Goal: Information Seeking & Learning: Find specific page/section

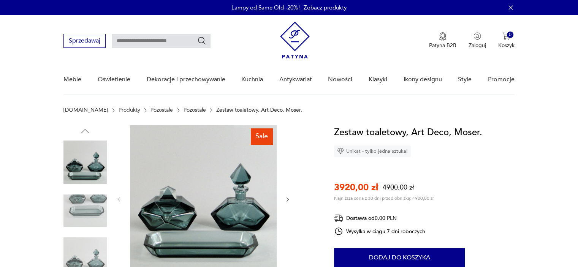
click at [287, 30] on img at bounding box center [295, 40] width 30 height 37
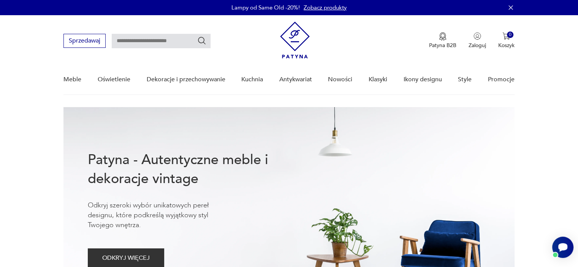
click at [124, 37] on input "text" at bounding box center [161, 41] width 99 height 14
type input "*********"
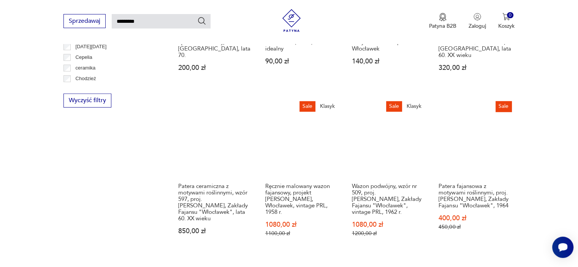
scroll to position [673, 0]
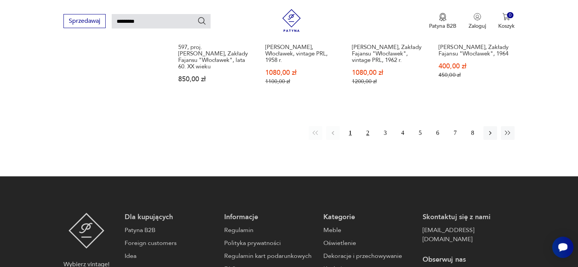
click at [369, 126] on button "2" at bounding box center [368, 133] width 14 height 14
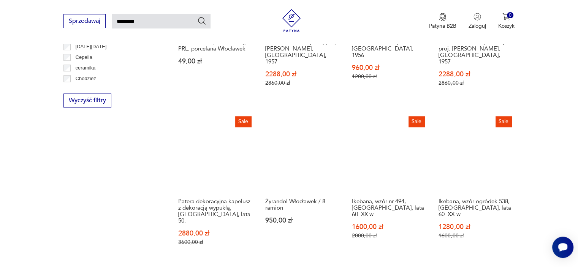
scroll to position [673, 0]
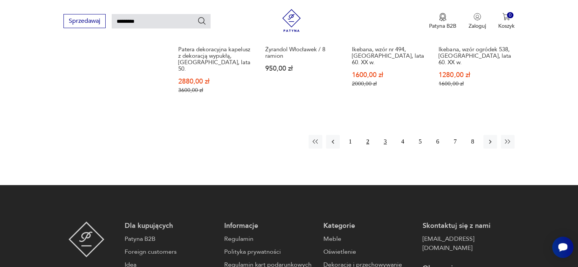
click at [385, 135] on button "3" at bounding box center [385, 142] width 14 height 14
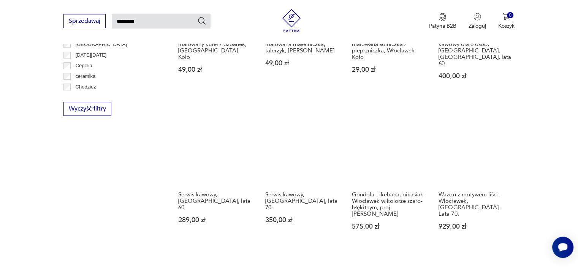
scroll to position [559, 0]
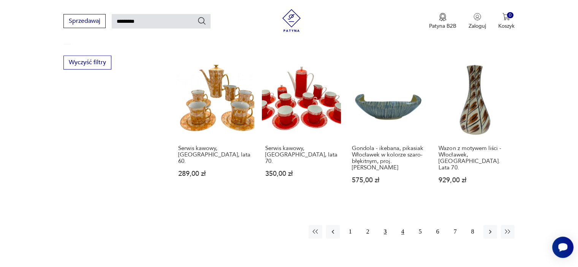
click at [404, 225] on button "4" at bounding box center [403, 232] width 14 height 14
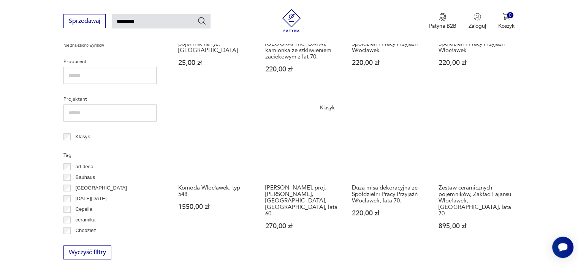
scroll to position [559, 0]
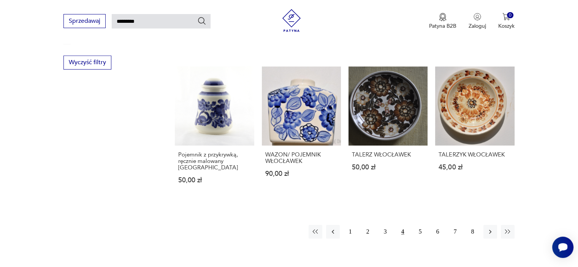
drag, startPoint x: 555, startPoint y: 94, endPoint x: 563, endPoint y: 100, distance: 10.6
click at [421, 225] on button "5" at bounding box center [420, 232] width 14 height 14
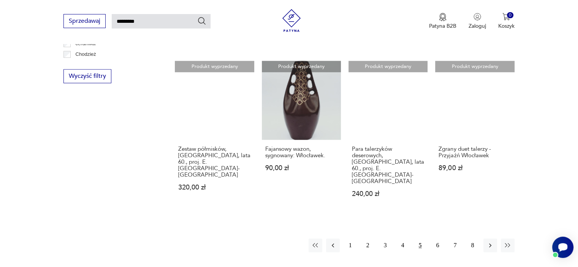
scroll to position [597, 0]
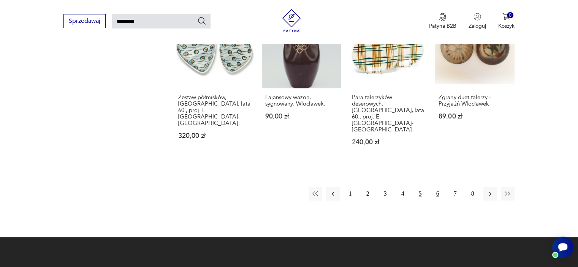
click at [435, 187] on button "6" at bounding box center [438, 194] width 14 height 14
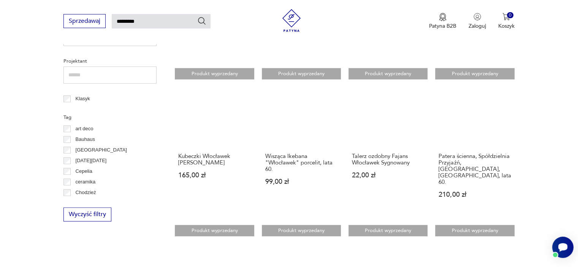
scroll to position [559, 0]
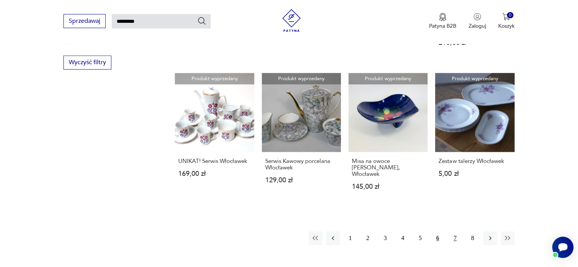
click at [454, 231] on button "7" at bounding box center [455, 238] width 14 height 14
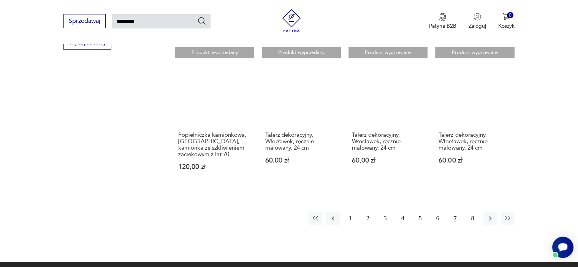
scroll to position [711, 0]
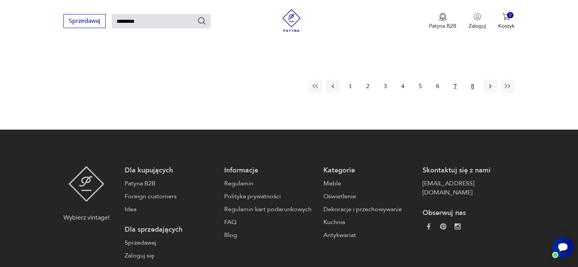
click at [472, 79] on button "8" at bounding box center [473, 86] width 14 height 14
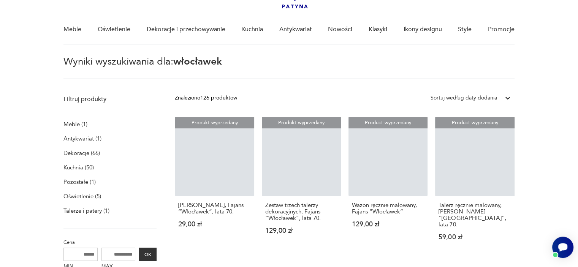
scroll to position [27, 0]
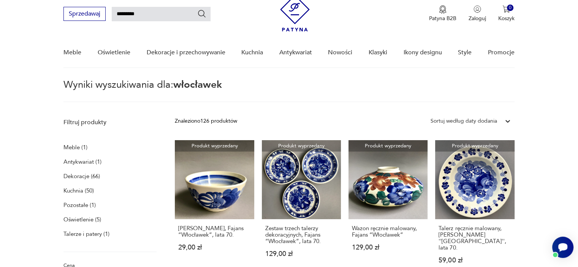
click at [293, 10] on img at bounding box center [295, 13] width 30 height 37
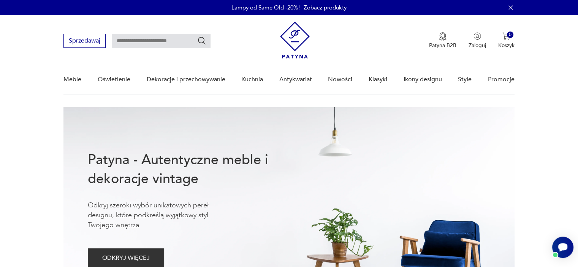
click at [137, 41] on input "text" at bounding box center [161, 41] width 99 height 14
type input "********"
click at [201, 41] on icon "Szukaj" at bounding box center [201, 40] width 9 height 9
type input "********"
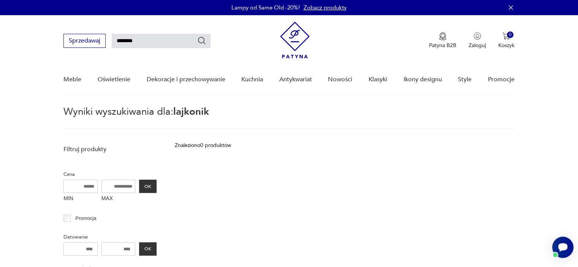
drag, startPoint x: 142, startPoint y: 38, endPoint x: 57, endPoint y: 33, distance: 86.0
click at [57, 33] on nav "Sprzedawaj ******** Patyna B2B Zaloguj 0 Koszyk Twój koszyk ( 0 ) Brak produktó…" at bounding box center [289, 55] width 578 height 80
type input "*****"
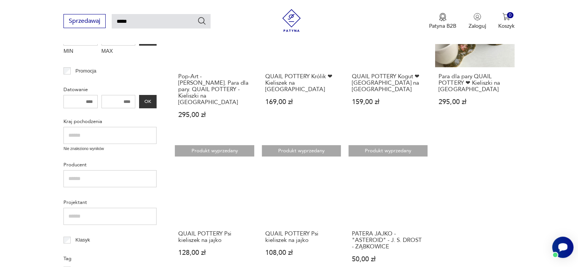
scroll to position [103, 0]
